Goal: Find specific page/section: Find specific page/section

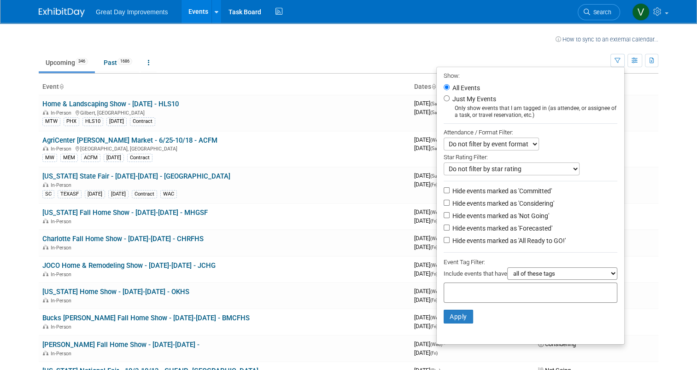
click at [458, 289] on input "text" at bounding box center [485, 291] width 74 height 9
type input "SEA"
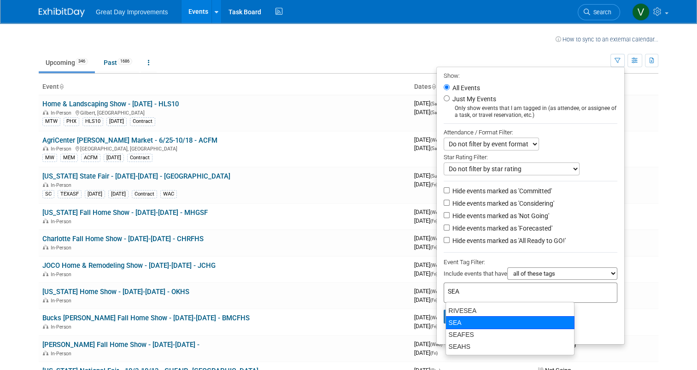
click at [476, 317] on div "SEA" at bounding box center [510, 323] width 129 height 13
type input "SEA"
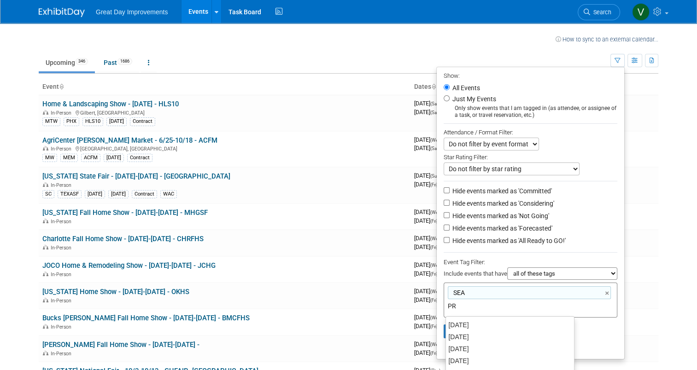
type input "PRT"
click at [474, 322] on div "PRT" at bounding box center [510, 325] width 128 height 12
type input "SEA, PRT"
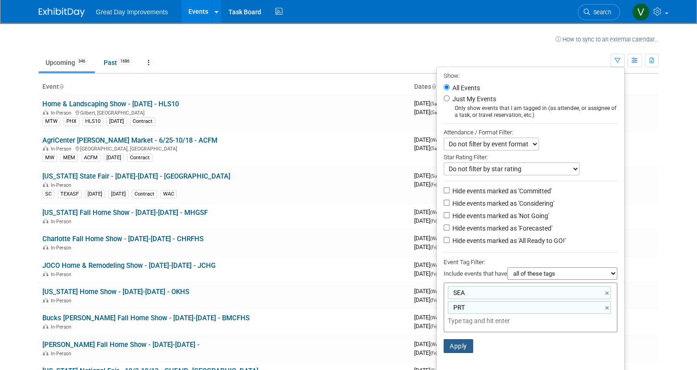
click at [463, 342] on button "Apply" at bounding box center [458, 347] width 29 height 14
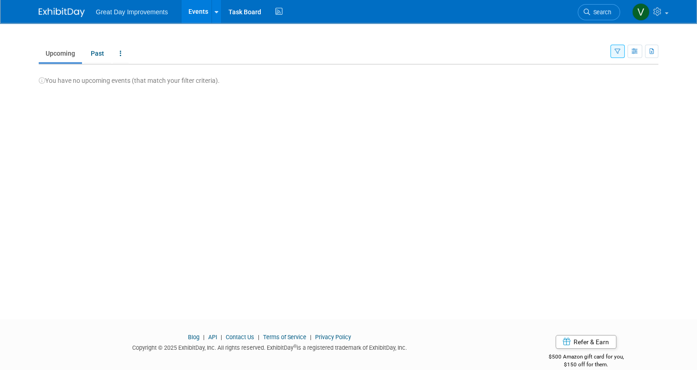
click at [621, 50] on icon "button" at bounding box center [618, 52] width 6 height 6
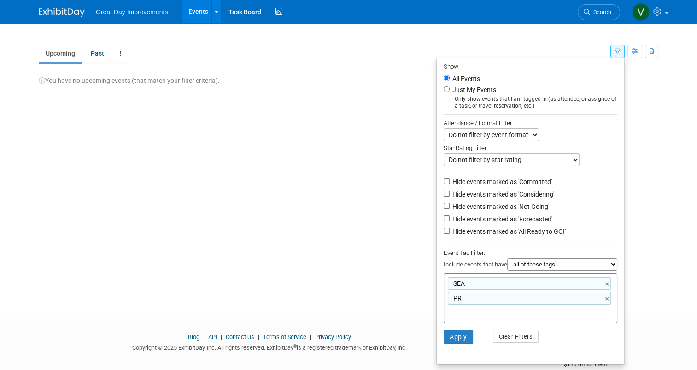
drag, startPoint x: 544, startPoint y: 261, endPoint x: 536, endPoint y: 270, distance: 11.7
click at [544, 261] on select "all of these tags any one of these tags only and exactly these specific tags" at bounding box center [562, 264] width 110 height 12
select select "any"
click at [511, 258] on select "all of these tags any one of these tags only and exactly these specific tags" at bounding box center [562, 264] width 110 height 12
click at [472, 336] on button "Apply" at bounding box center [458, 337] width 29 height 14
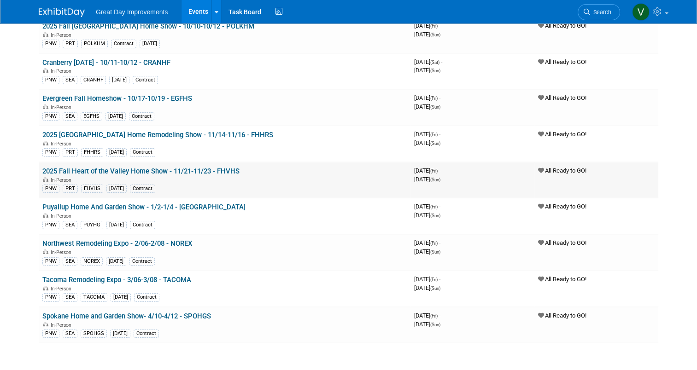
scroll to position [65, 0]
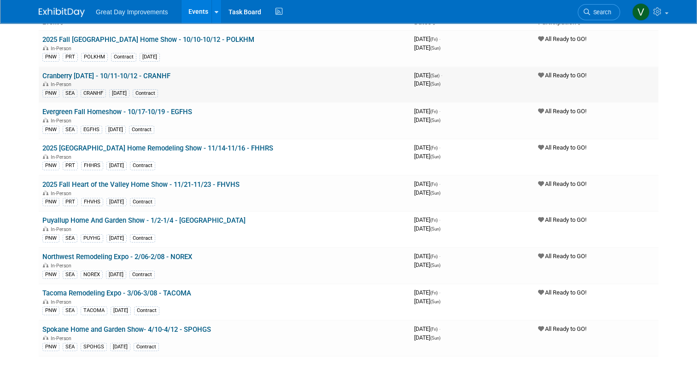
drag, startPoint x: 197, startPoint y: 75, endPoint x: 168, endPoint y: 74, distance: 29.0
click at [168, 74] on td "Cranberry Harvest Festival - 10/11-10/12 - CRANHF In-Person PNW SEA CRANHF OCT2…" at bounding box center [225, 85] width 372 height 36
copy link "CRANHF"
